Goal: Check status: Check status

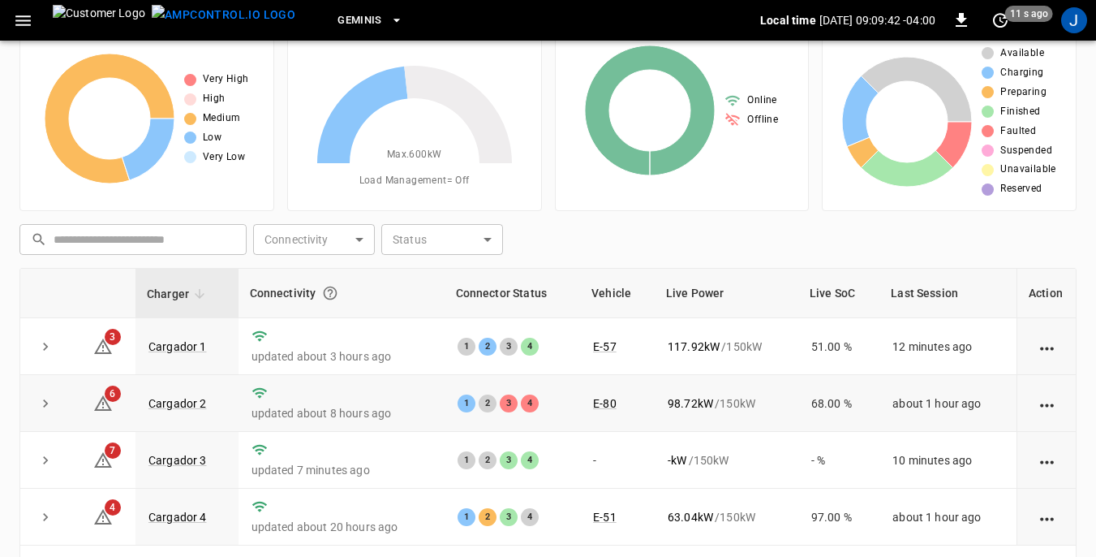
scroll to position [162, 0]
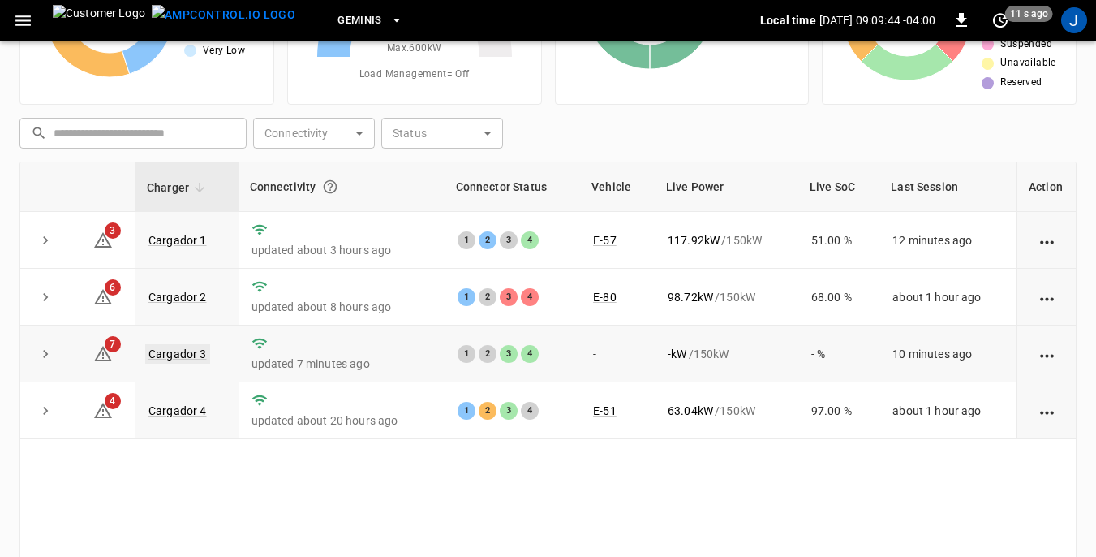
click at [177, 355] on link "Cargador 3" at bounding box center [177, 353] width 65 height 19
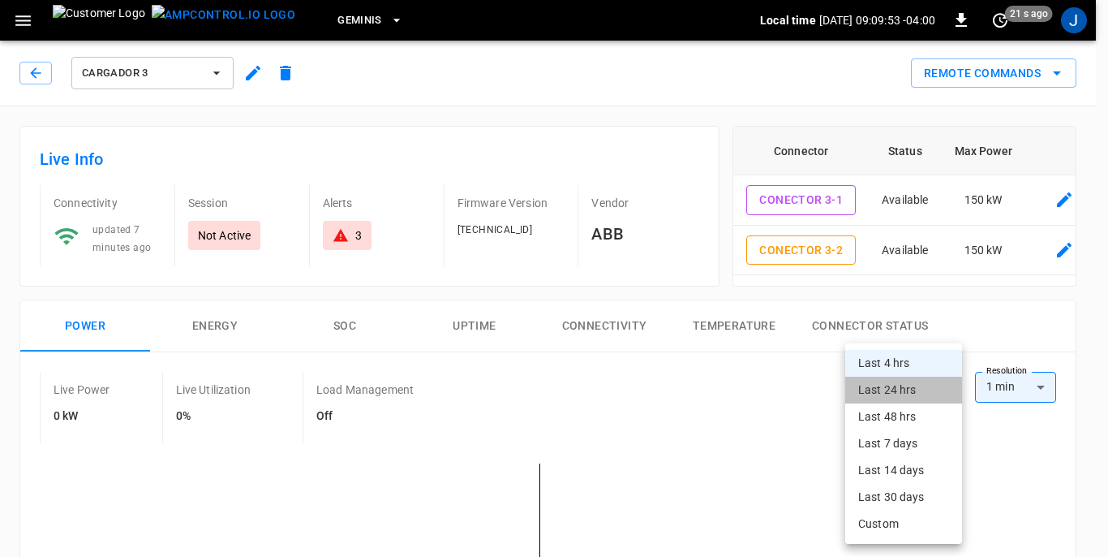
click at [908, 393] on li "Last 24 hrs" at bounding box center [903, 389] width 117 height 27
type input "**********"
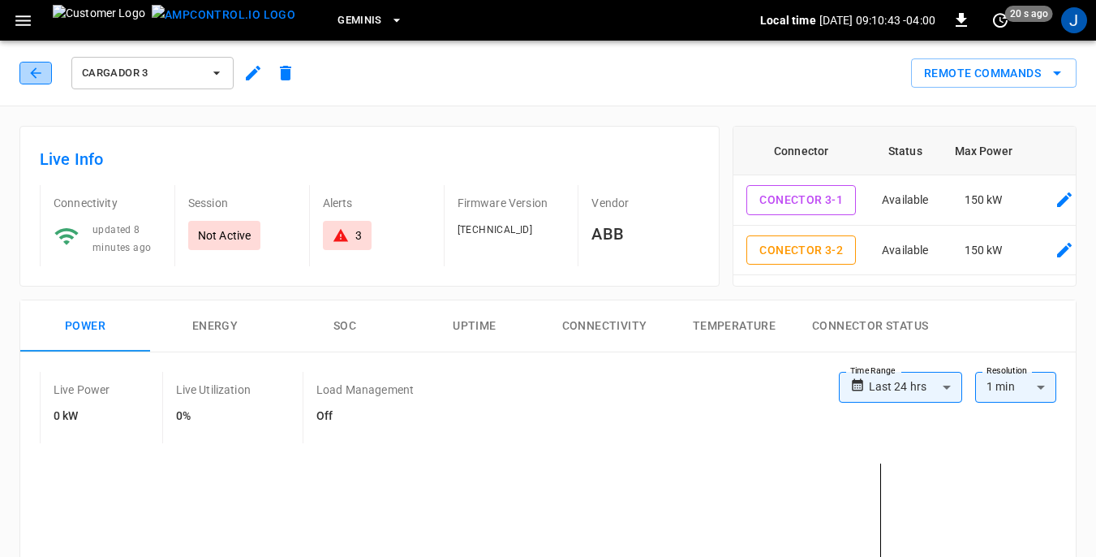
click at [45, 71] on button "button" at bounding box center [35, 73] width 32 height 23
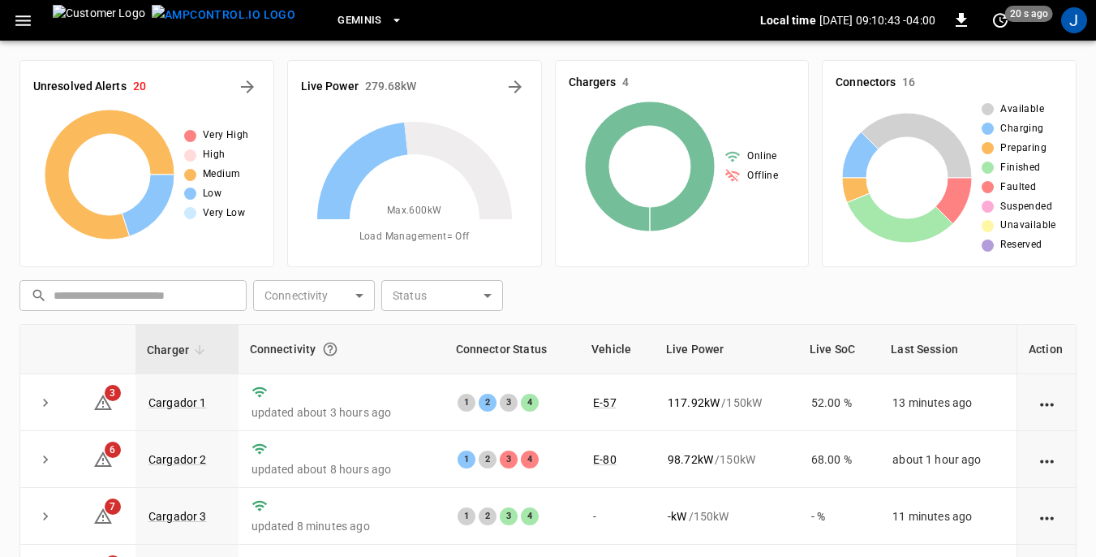
scroll to position [162, 0]
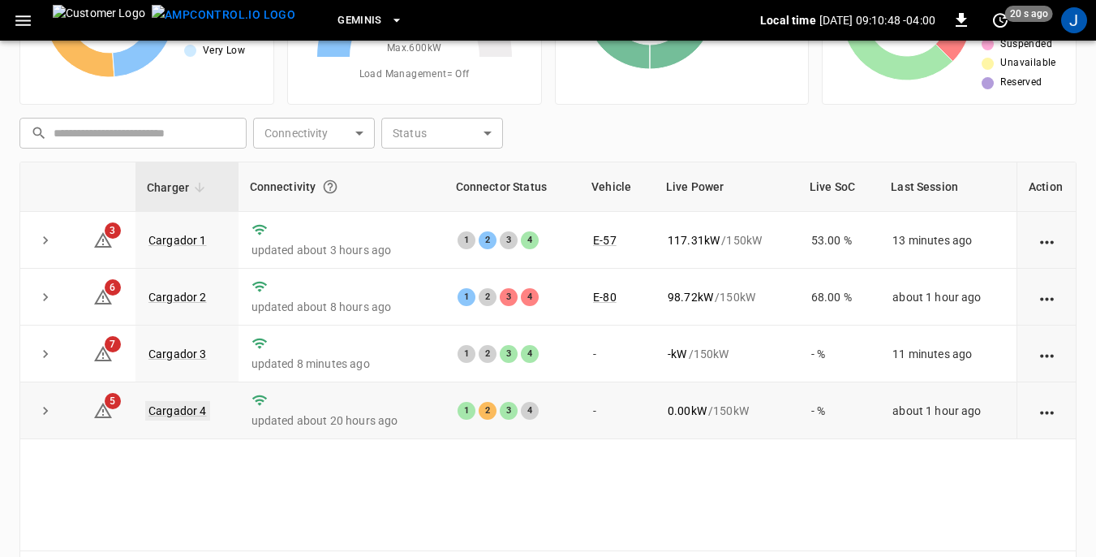
click at [177, 410] on link "Cargador 4" at bounding box center [177, 410] width 65 height 19
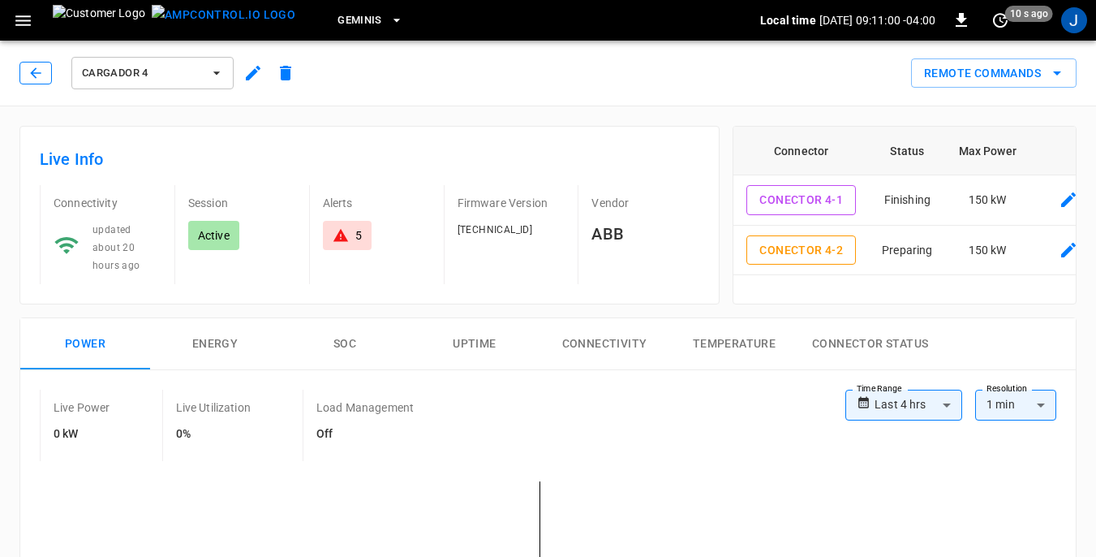
click at [34, 73] on icon "button" at bounding box center [35, 72] width 11 height 11
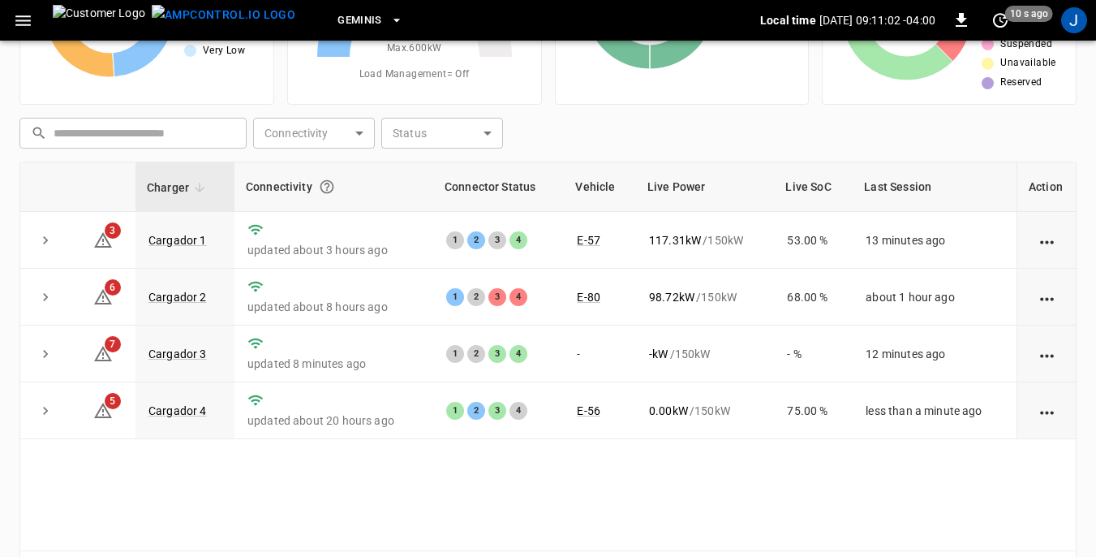
scroll to position [81, 0]
